Goal: Information Seeking & Learning: Learn about a topic

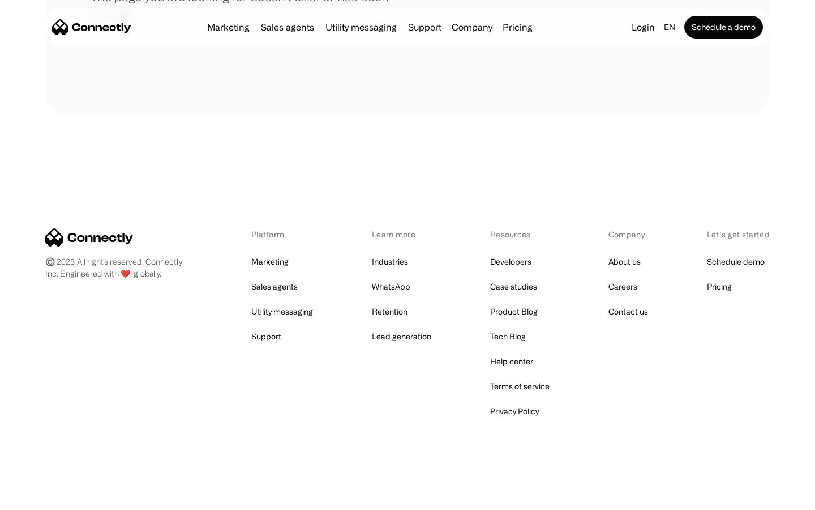
scroll to position [207, 0]
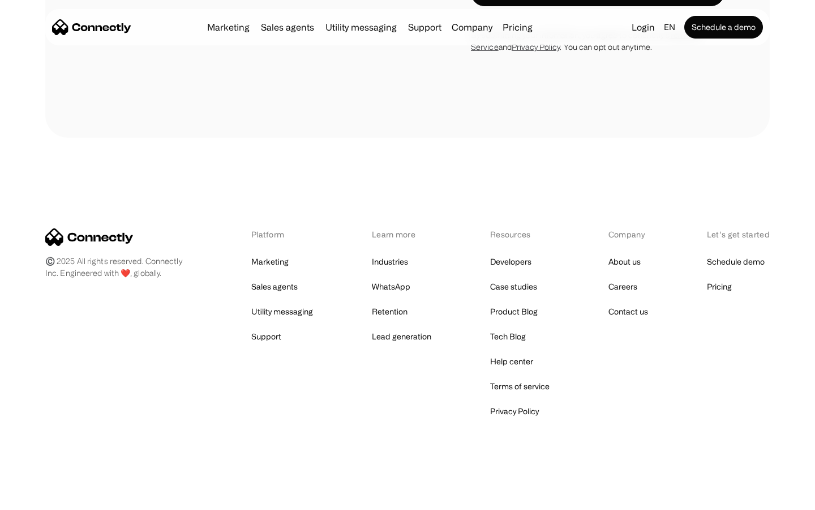
scroll to position [2142, 0]
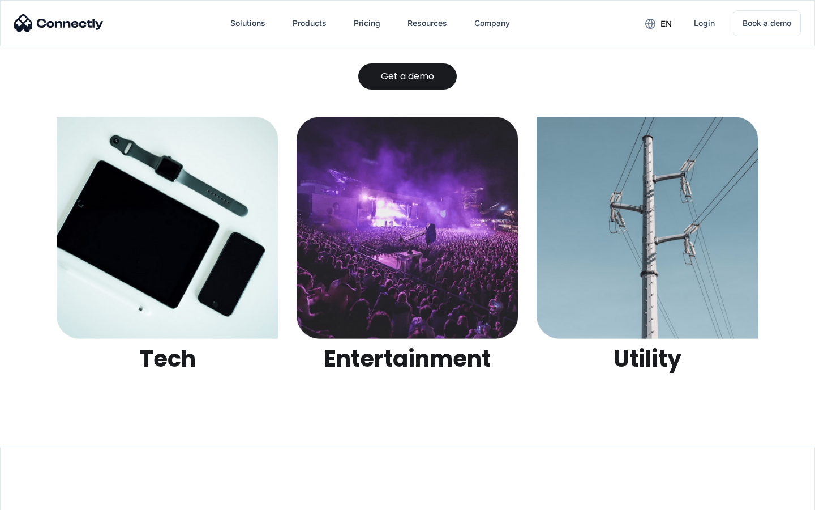
scroll to position [3572, 0]
